Goal: Use online tool/utility

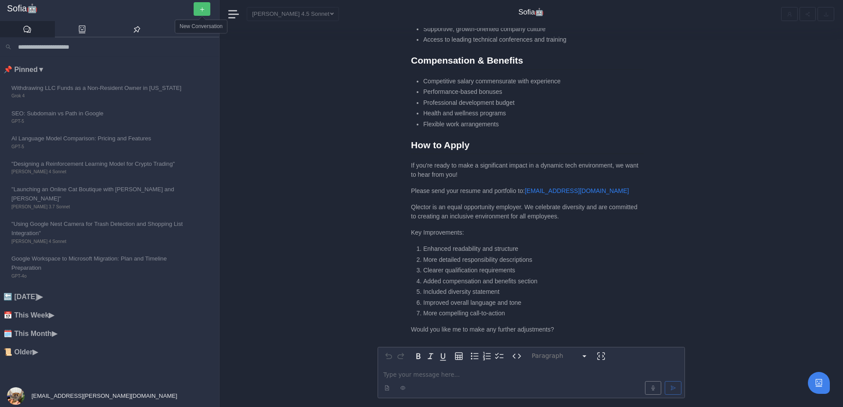
click at [201, 10] on icon "button" at bounding box center [202, 10] width 6 height 6
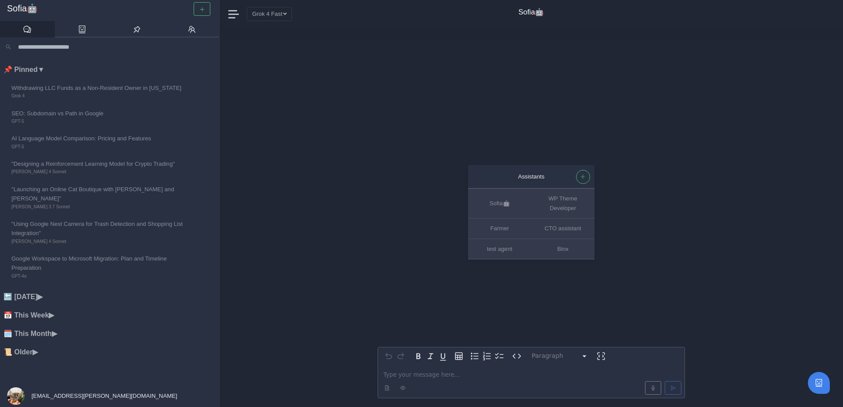
click at [404, 373] on p "editable markdown" at bounding box center [531, 374] width 296 height 9
paste div "editable markdown"
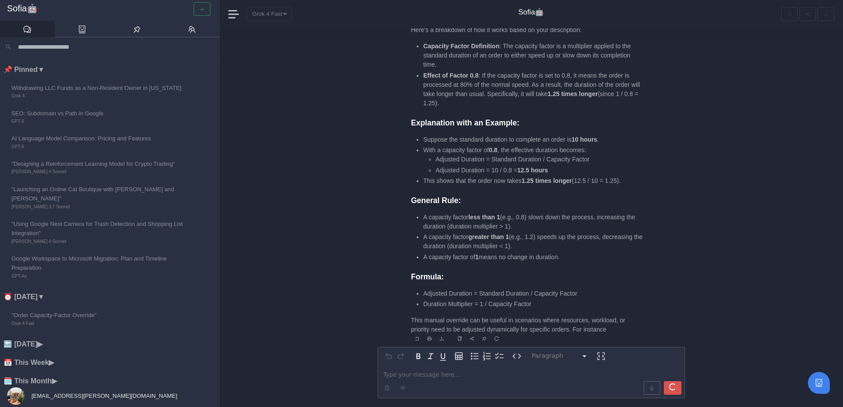
click at [562, 135] on li "Suppose the standard duration to complete an order is 10 hours ." at bounding box center [533, 139] width 220 height 9
